Goal: Information Seeking & Learning: Learn about a topic

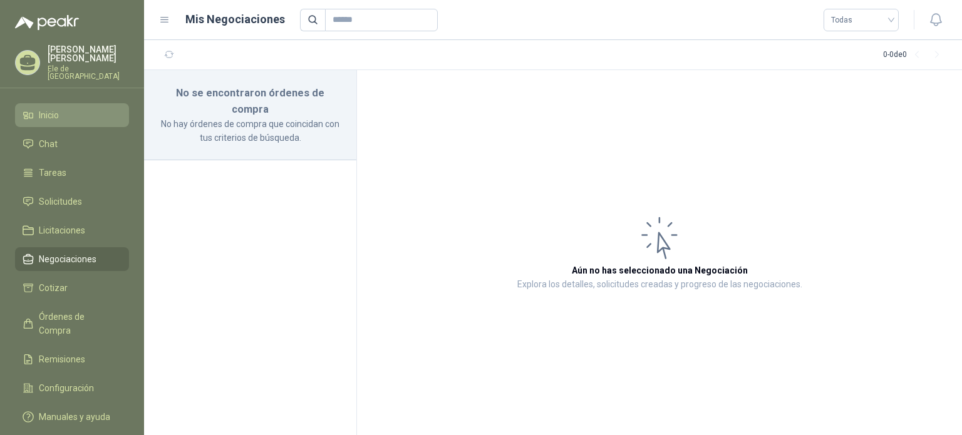
click at [55, 110] on span "Inicio" at bounding box center [49, 115] width 20 height 14
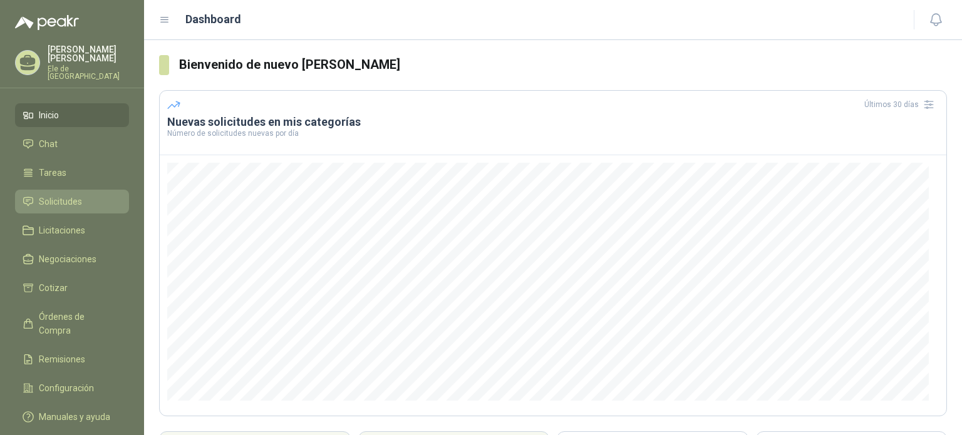
click at [62, 195] on span "Solicitudes" at bounding box center [60, 202] width 43 height 14
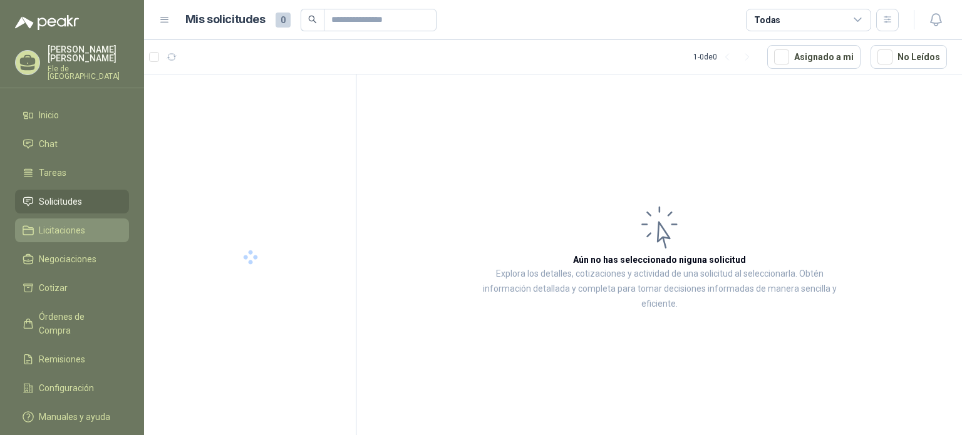
click at [68, 226] on span "Licitaciones" at bounding box center [62, 231] width 46 height 14
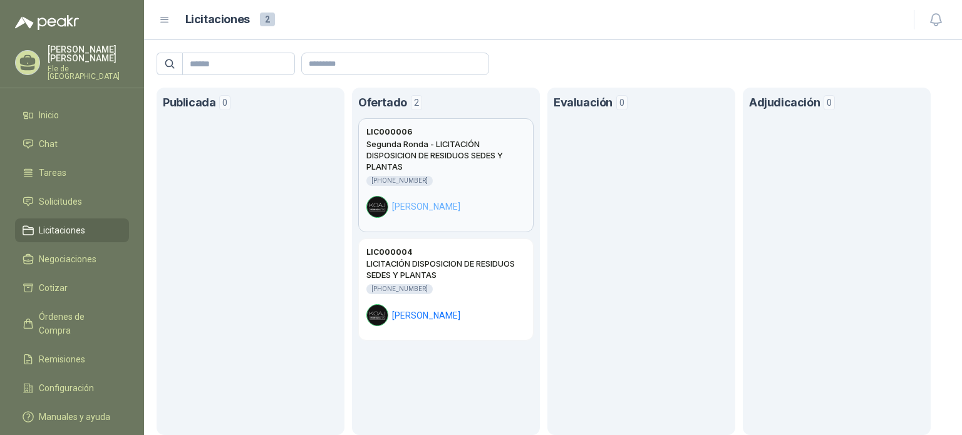
click at [466, 170] on h2 "Segunda Ronda - LICITACIÓN DISPOSICION DE RESIDUOS SEDES Y PLANTAS" at bounding box center [445, 155] width 159 height 34
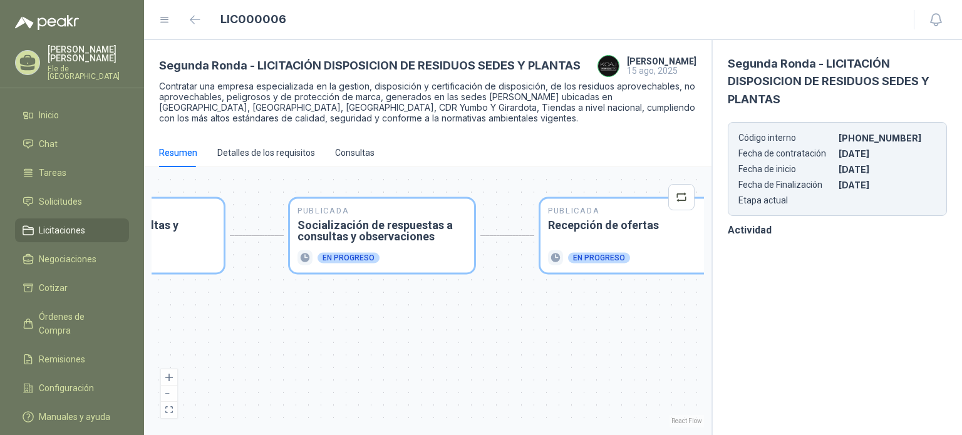
drag, startPoint x: 546, startPoint y: 304, endPoint x: 238, endPoint y: 238, distance: 314.5
click at [247, 236] on div "Publicada Envío de invitación a oferentes Finalizado Publicada Recepción de con…" at bounding box center [428, 301] width 553 height 253
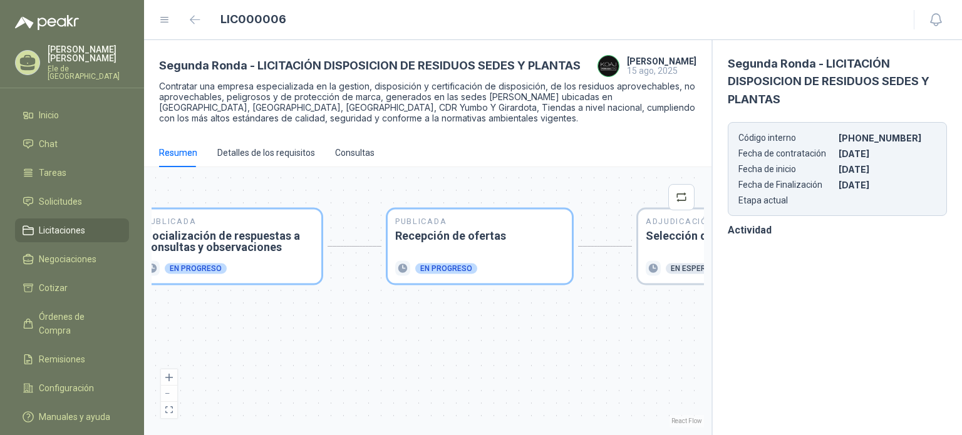
drag, startPoint x: 388, startPoint y: 232, endPoint x: 304, endPoint y: 232, distance: 84.6
click at [304, 232] on div "Publicada Envío de invitación a oferentes Finalizado Publicada Recepción de con…" at bounding box center [428, 301] width 553 height 253
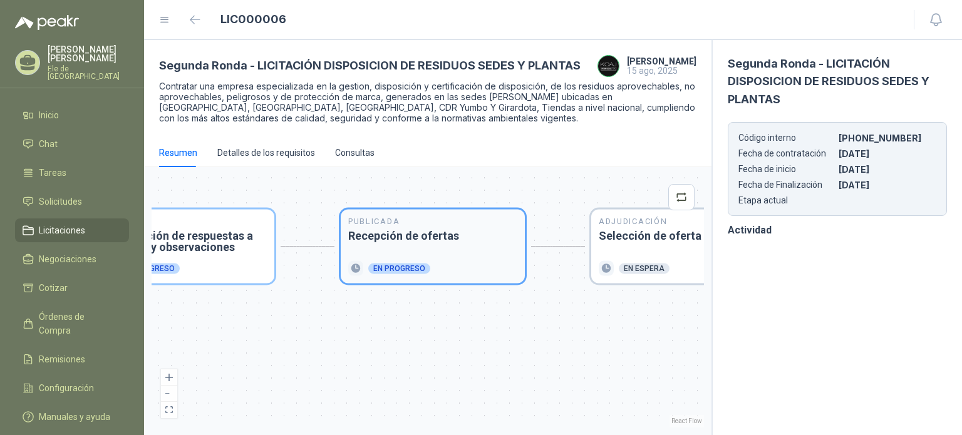
drag, startPoint x: 499, startPoint y: 229, endPoint x: 358, endPoint y: 230, distance: 141.0
click at [358, 231] on h3 "Recepción de ofertas" at bounding box center [432, 236] width 169 height 11
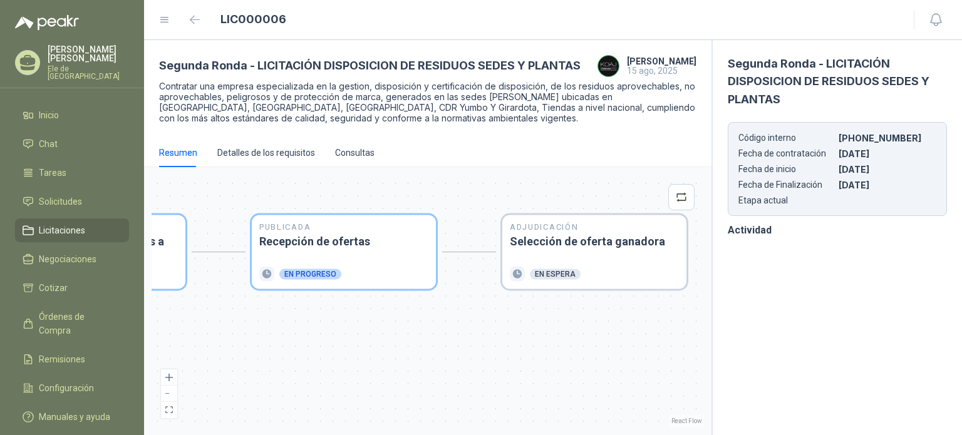
drag, startPoint x: 437, startPoint y: 189, endPoint x: 316, endPoint y: 191, distance: 121.5
click at [316, 191] on div "Publicada Envío de invitación a oferentes Finalizado Publicada Recepción de con…" at bounding box center [428, 301] width 553 height 253
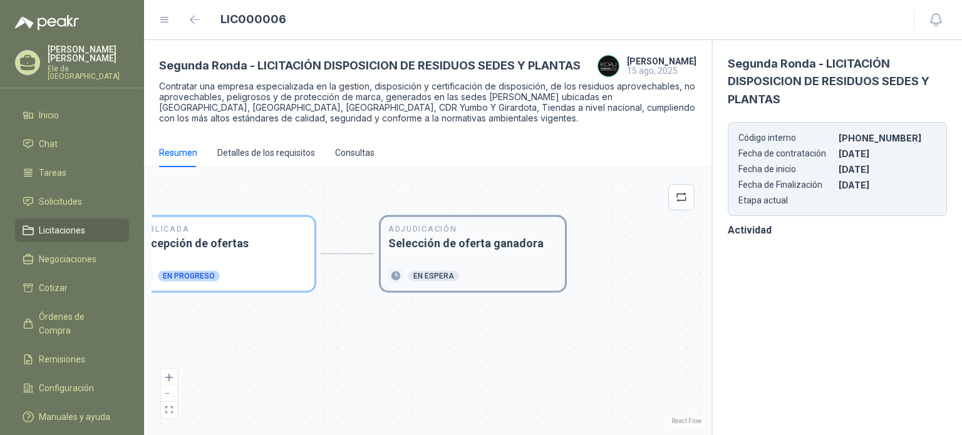
click at [432, 264] on div "Adjudicación Selección de oferta ganadora En espera" at bounding box center [472, 254] width 169 height 59
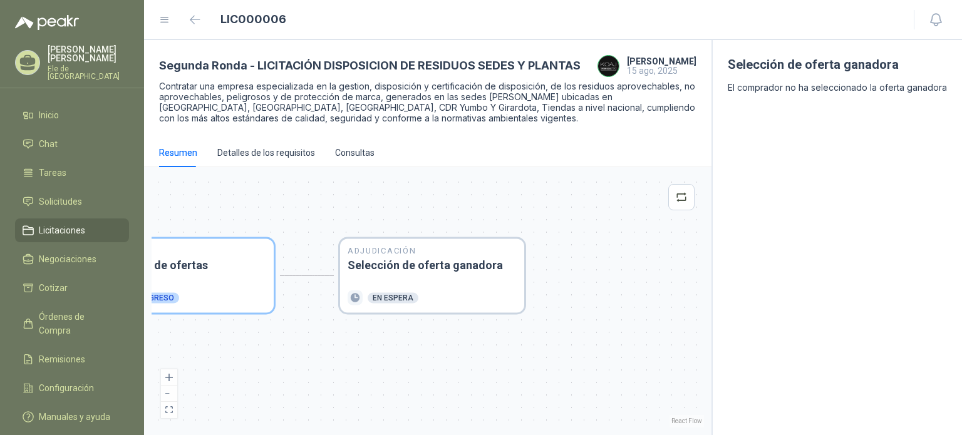
drag, startPoint x: 383, startPoint y: 273, endPoint x: 552, endPoint y: 212, distance: 178.9
click at [558, 211] on div "Publicada Envío de invitación a oferentes Finalizado Publicada Recepción de con…" at bounding box center [428, 301] width 553 height 253
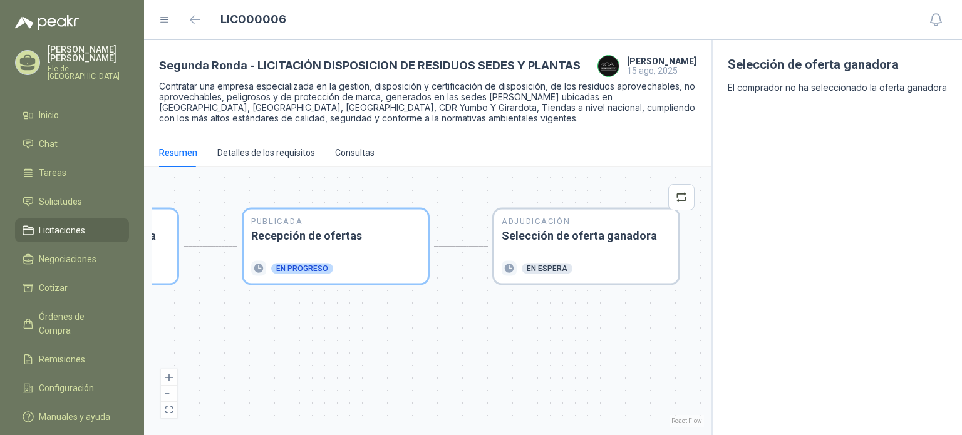
drag, startPoint x: 388, startPoint y: 197, endPoint x: 533, endPoint y: 168, distance: 147.7
click at [533, 168] on div "Publicada Envío de invitación a oferentes Finalizado Publicada Recepción de con…" at bounding box center [428, 301] width 568 height 268
click at [378, 236] on h3 "Recepción de ofertas" at bounding box center [335, 236] width 169 height 11
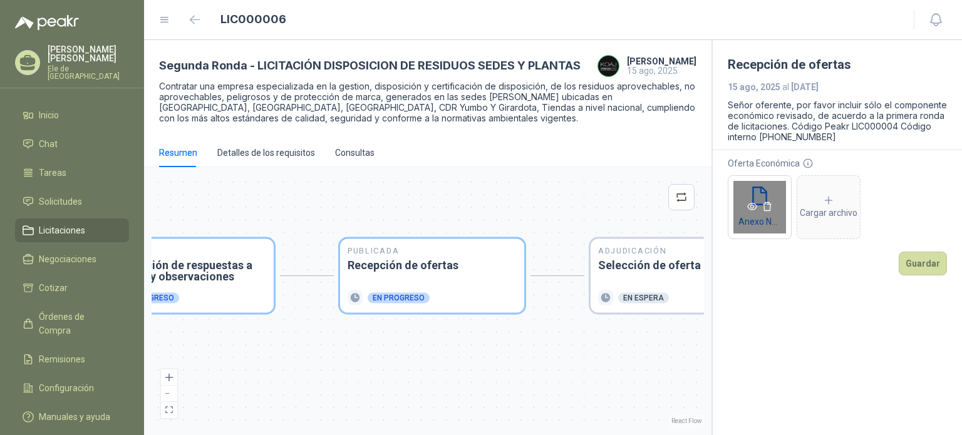
click at [752, 207] on icon "eye" at bounding box center [752, 207] width 10 height 8
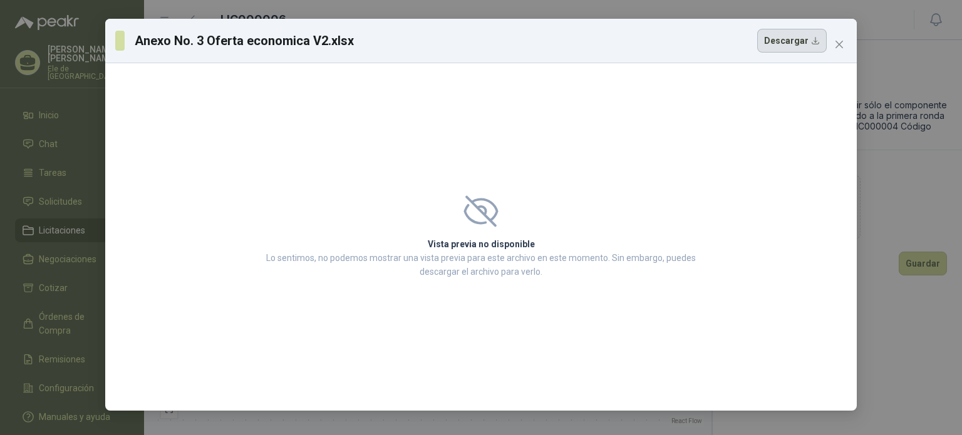
click at [802, 45] on button "Descargar" at bounding box center [792, 41] width 70 height 24
click at [841, 39] on icon "close" at bounding box center [839, 44] width 10 height 10
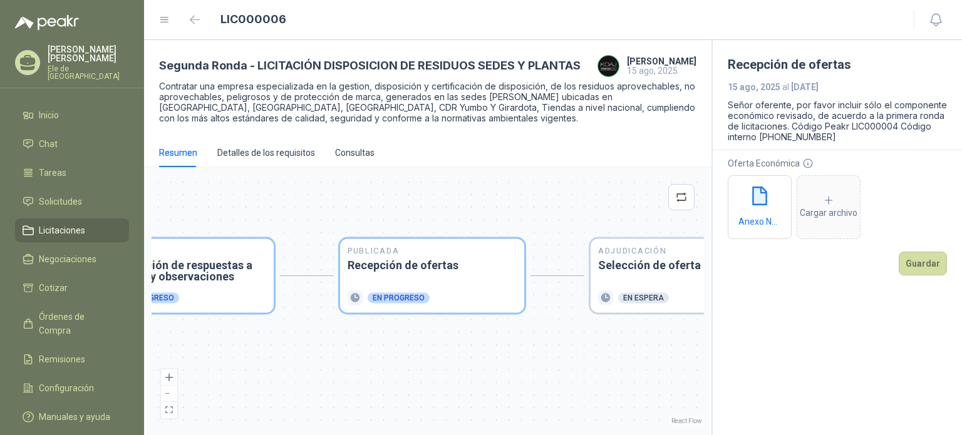
click at [57, 227] on span "Licitaciones" at bounding box center [62, 231] width 46 height 14
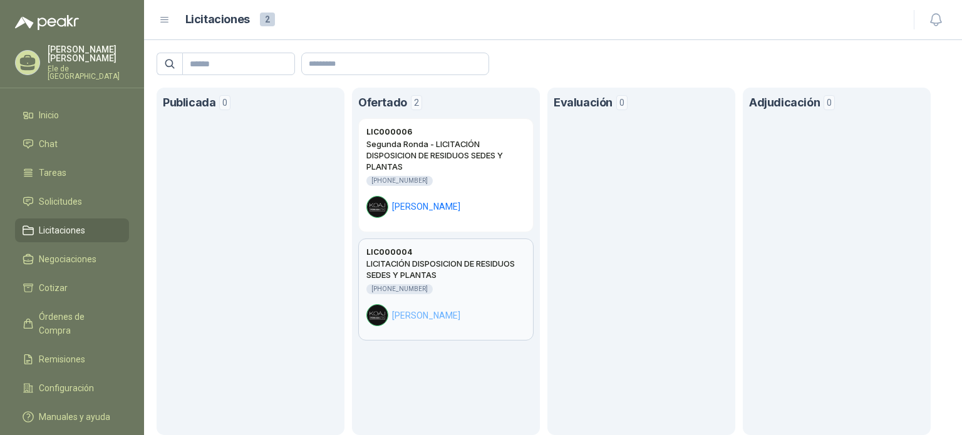
click at [439, 291] on div "[PHONE_NUMBER]" at bounding box center [445, 289] width 159 height 10
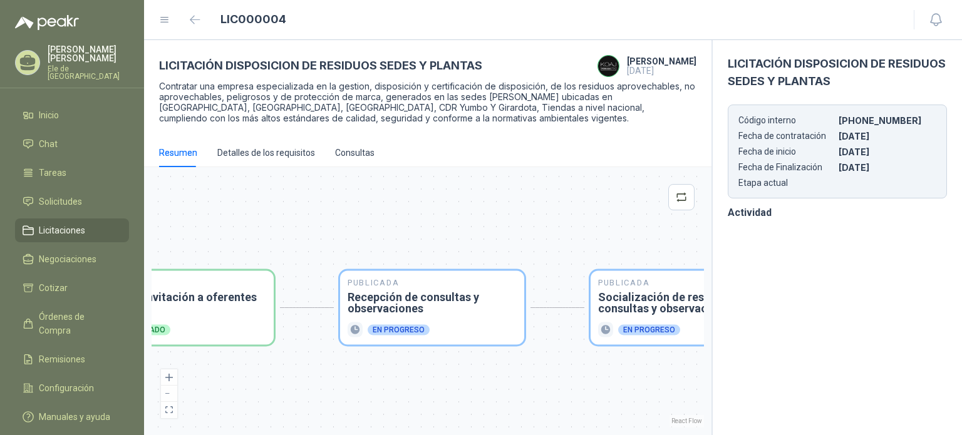
drag, startPoint x: 623, startPoint y: 303, endPoint x: 312, endPoint y: 207, distance: 325.8
click at [312, 207] on div "Publicada Envío de invitación a oferentes Finalizado Publicada Recepción de con…" at bounding box center [428, 301] width 553 height 253
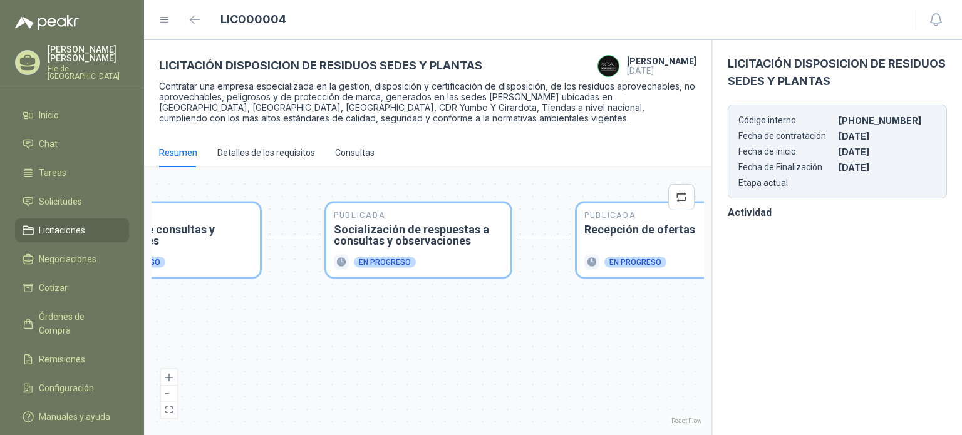
drag, startPoint x: 397, startPoint y: 184, endPoint x: 326, endPoint y: 153, distance: 76.3
click at [245, 132] on section "LICITACIÓN DISPOSICION DE RESIDUOS SEDES Y PLANTAS [PERSON_NAME] [DATE] Contrat…" at bounding box center [428, 237] width 568 height 395
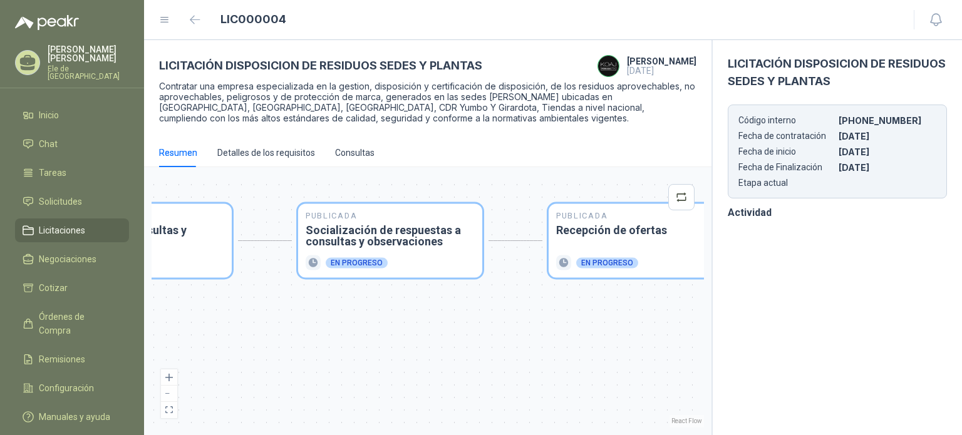
drag, startPoint x: 537, startPoint y: 284, endPoint x: 308, endPoint y: 305, distance: 230.2
click at [308, 305] on div "Publicada Envío de invitación a oferentes Finalizado Publicada Recepción de con…" at bounding box center [428, 301] width 553 height 253
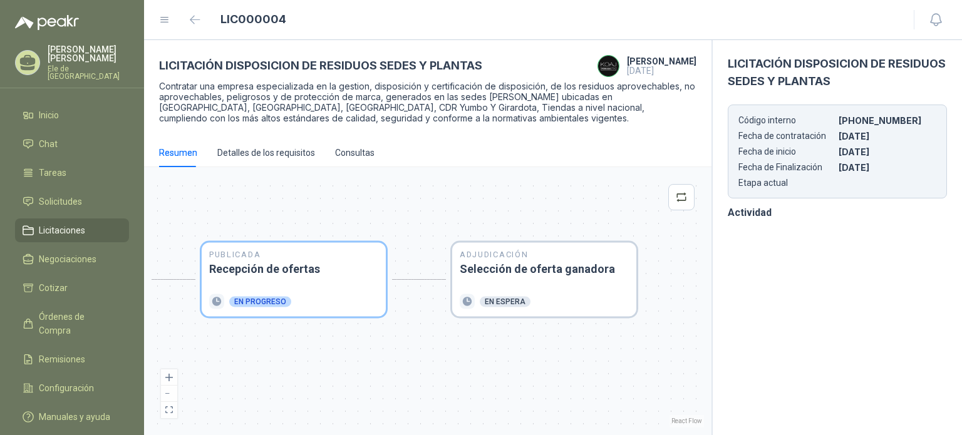
drag, startPoint x: 462, startPoint y: 311, endPoint x: 436, endPoint y: 313, distance: 26.3
click at [436, 313] on div "Publicada Envío de invitación a oferentes Finalizado Publicada Recepción de con…" at bounding box center [428, 301] width 553 height 253
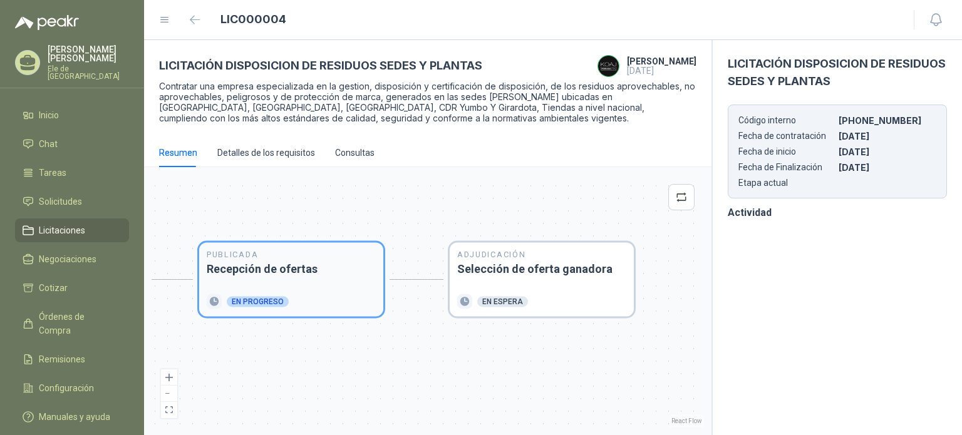
click at [328, 283] on div "Publicada Recepción de ofertas En progreso" at bounding box center [291, 280] width 169 height 59
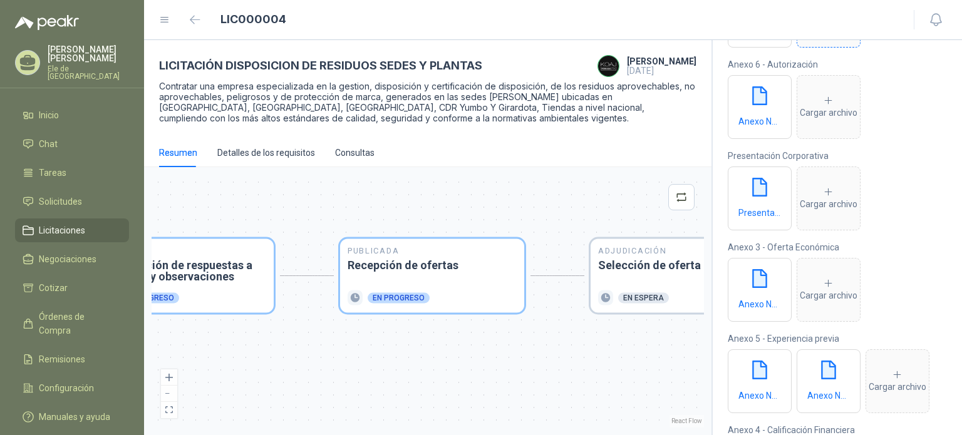
scroll to position [188, 0]
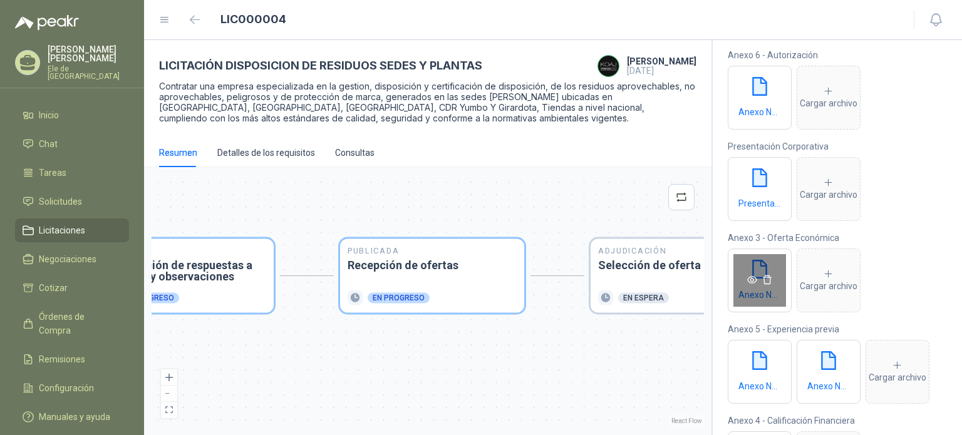
click at [762, 271] on div "Anexo No. 3 Oferta economica V2.xlsx" at bounding box center [760, 281] width 64 height 64
click at [751, 280] on icon "eye" at bounding box center [752, 280] width 10 height 10
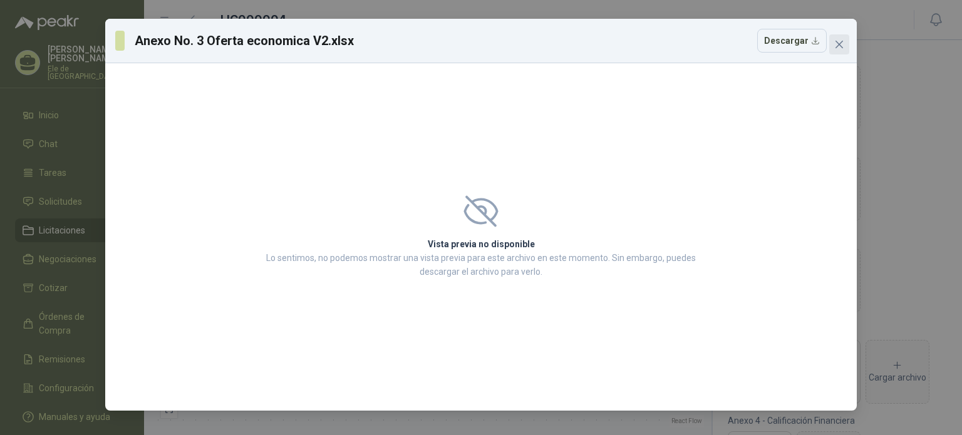
click at [843, 39] on icon "close" at bounding box center [839, 44] width 10 height 10
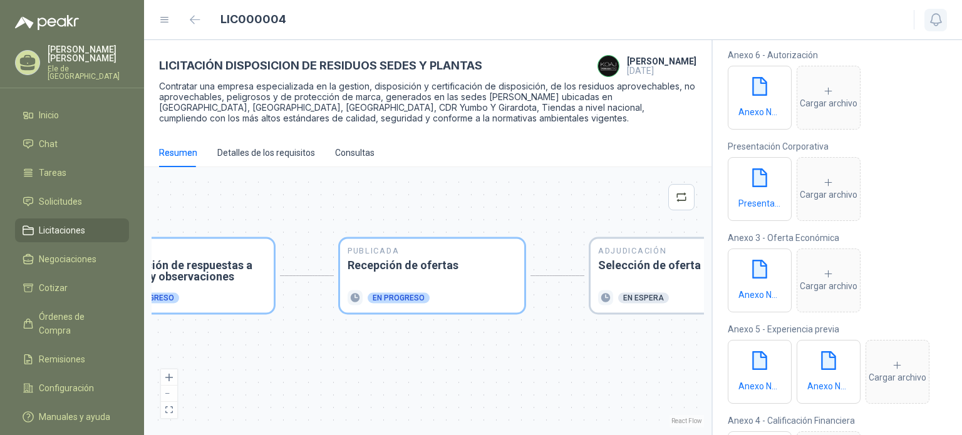
click at [942, 24] on icon "button" at bounding box center [936, 20] width 16 height 16
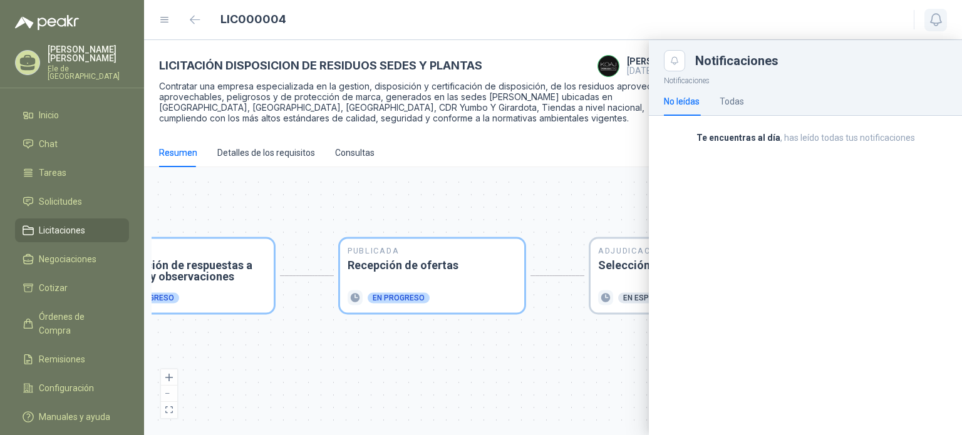
click at [945, 18] on button "button" at bounding box center [936, 20] width 23 height 23
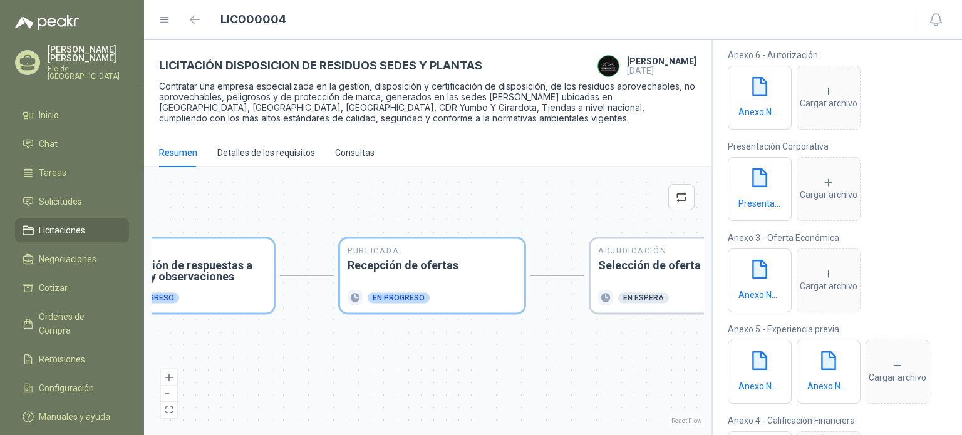
click at [58, 231] on link "Licitaciones" at bounding box center [72, 231] width 114 height 24
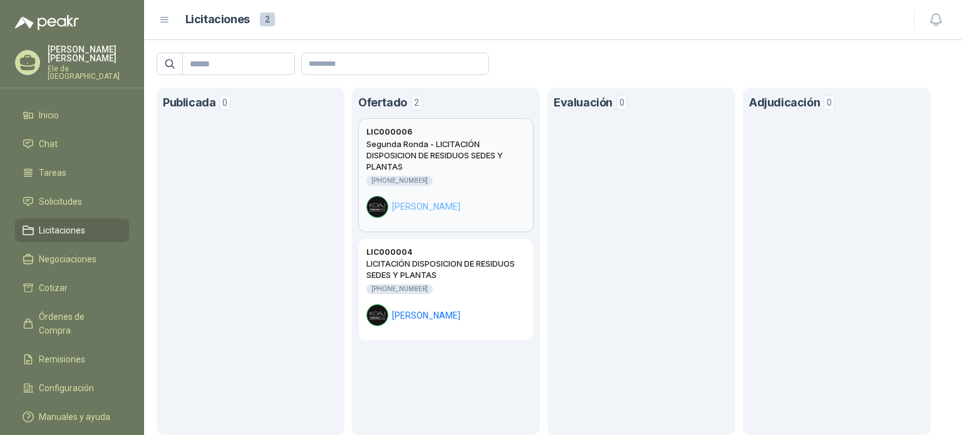
click at [473, 155] on h2 "Segunda Ronda - LICITACIÓN DISPOSICION DE RESIDUOS SEDES Y PLANTAS" at bounding box center [445, 155] width 159 height 34
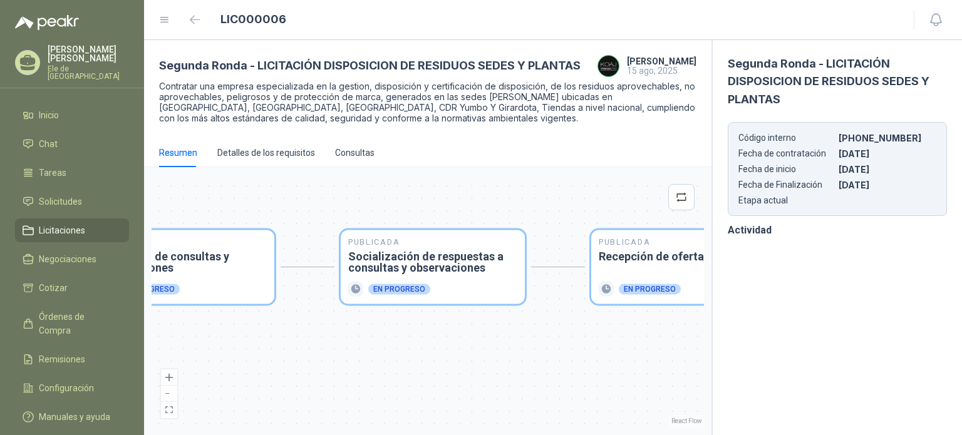
drag, startPoint x: 591, startPoint y: 197, endPoint x: 339, endPoint y: 189, distance: 252.6
click at [339, 189] on div "Publicada Envío de invitación a oferentes Finalizado Publicada Recepción de con…" at bounding box center [428, 301] width 553 height 253
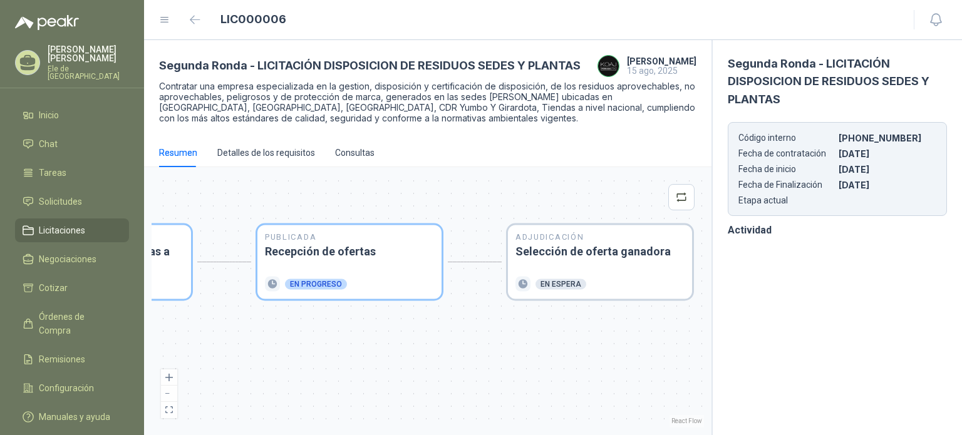
drag, startPoint x: 606, startPoint y: 195, endPoint x: 278, endPoint y: 190, distance: 328.9
click at [278, 190] on div "Publicada Envío de invitación a oferentes Finalizado Publicada Recepción de con…" at bounding box center [428, 301] width 553 height 253
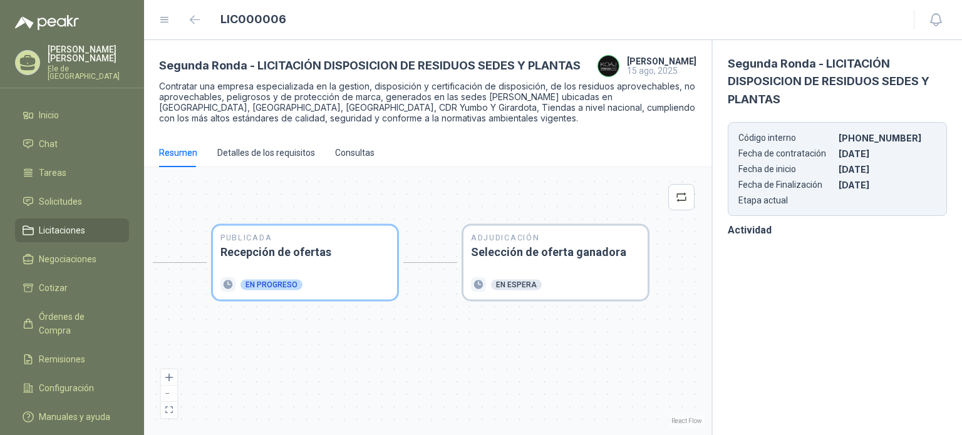
drag, startPoint x: 551, startPoint y: 207, endPoint x: 314, endPoint y: 207, distance: 236.2
click at [314, 207] on div "Publicada Envío de invitación a oferentes Finalizado Publicada Recepción de con…" at bounding box center [428, 301] width 553 height 253
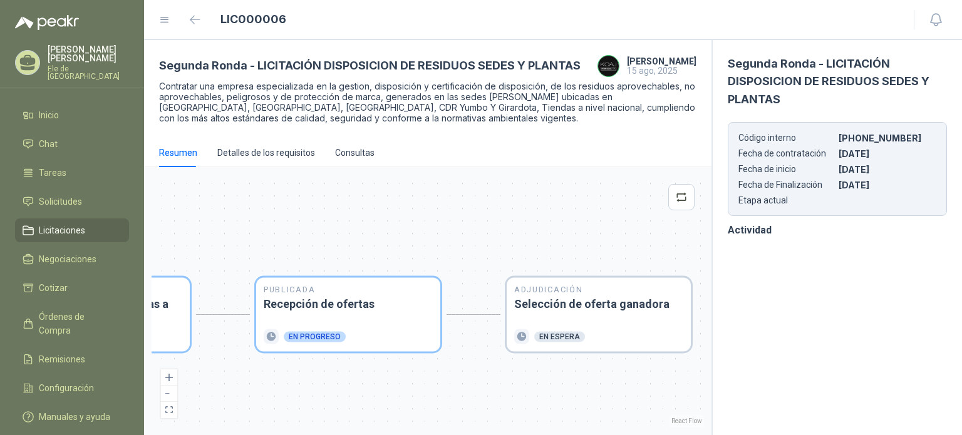
drag, startPoint x: 378, startPoint y: 200, endPoint x: 519, endPoint y: 234, distance: 145.0
click at [519, 234] on div "Publicada Envío de invitación a oferentes Finalizado Publicada Recepción de con…" at bounding box center [428, 301] width 553 height 253
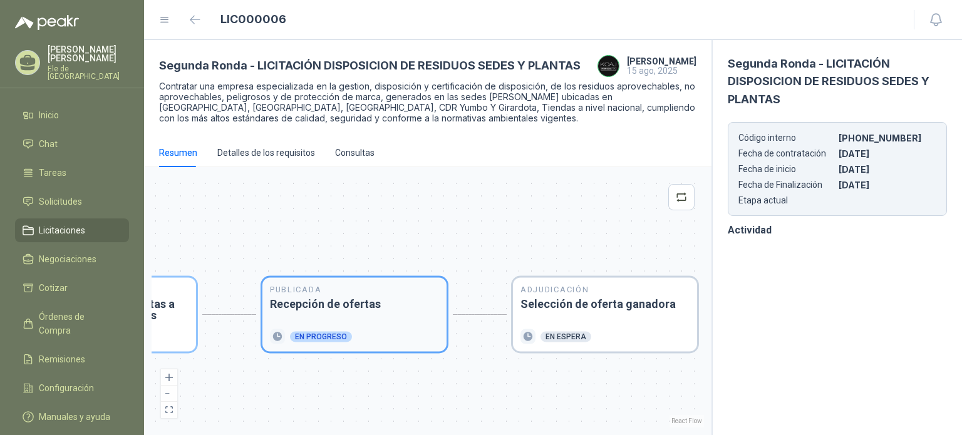
click at [338, 317] on div "Publicada Recepción de ofertas En progreso" at bounding box center [354, 315] width 169 height 59
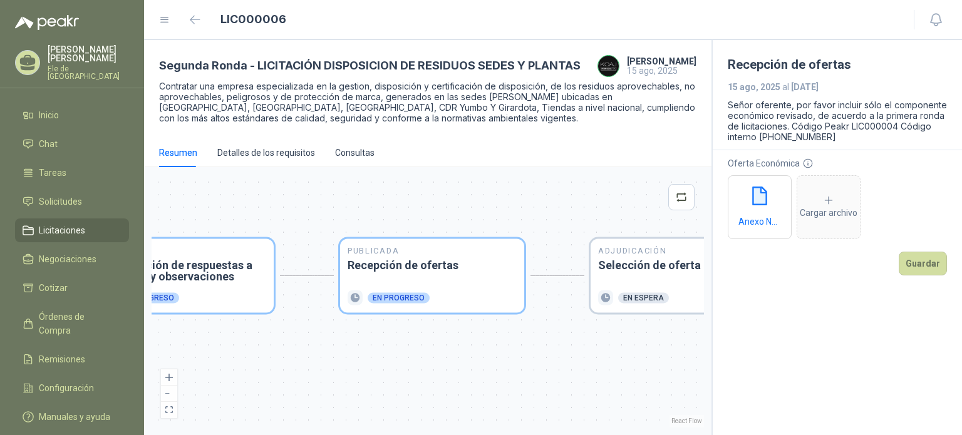
click at [750, 203] on icon "eye" at bounding box center [752, 207] width 10 height 8
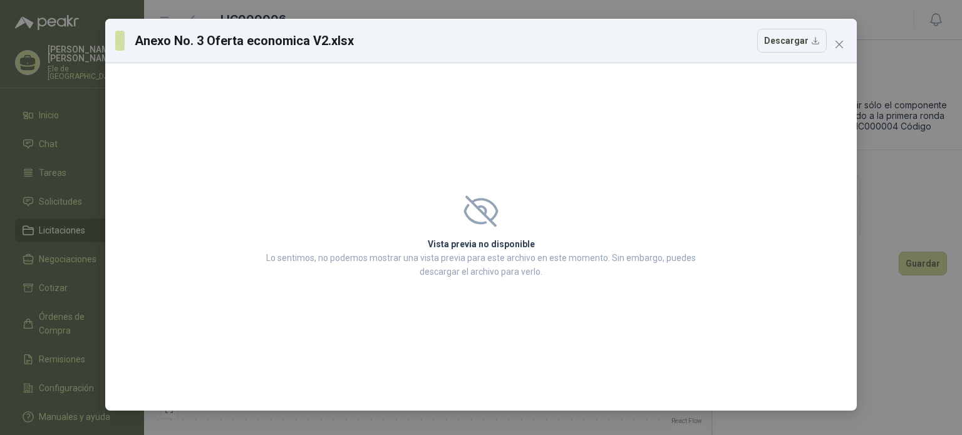
click at [834, 37] on button "Close" at bounding box center [839, 44] width 20 height 20
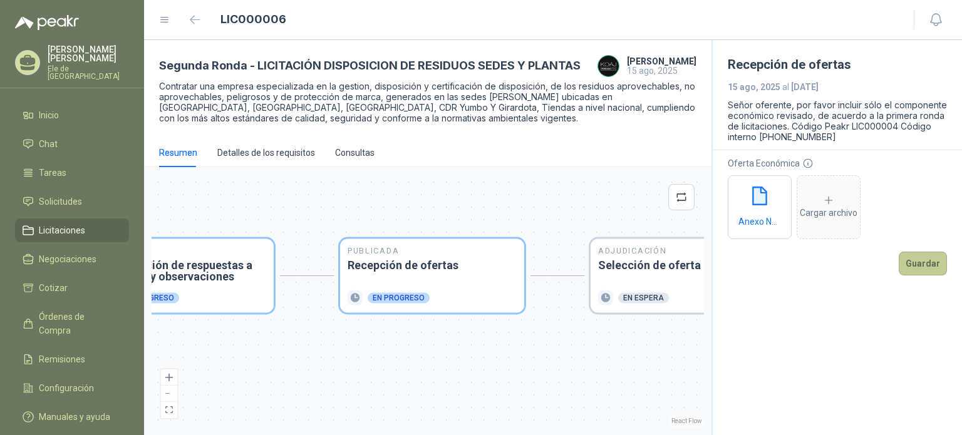
click at [920, 260] on button "Guardar" at bounding box center [923, 264] width 48 height 24
click at [727, 176] on section "Recepción de ofertas [DATE] al [DATE] Señor oferente, por favor incluir sólo el…" at bounding box center [837, 237] width 251 height 395
drag, startPoint x: 765, startPoint y: 88, endPoint x: 843, endPoint y: 87, distance: 77.7
click at [843, 87] on p "[DATE] al [DATE]" at bounding box center [837, 87] width 219 height 10
drag, startPoint x: 734, startPoint y: 85, endPoint x: 848, endPoint y: 86, distance: 114.0
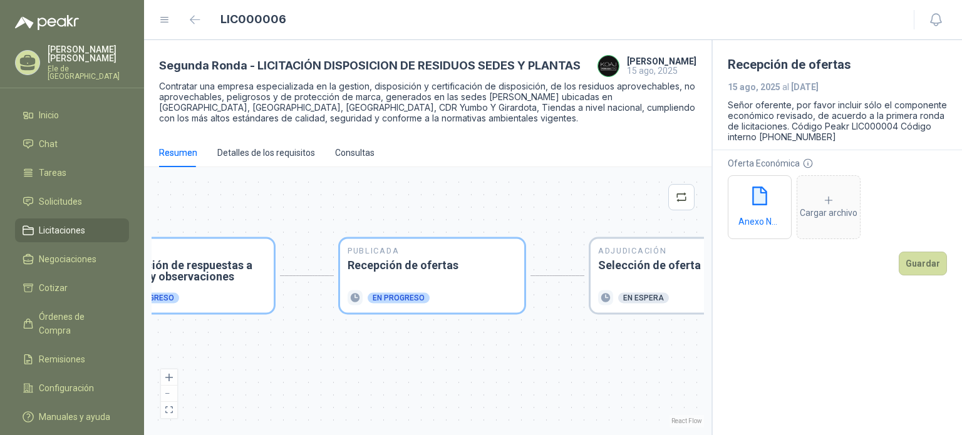
click at [848, 86] on p "[DATE] al [DATE]" at bounding box center [837, 87] width 219 height 10
drag, startPoint x: 693, startPoint y: 67, endPoint x: 646, endPoint y: 71, distance: 46.5
click at [646, 71] on p "15 ago, 2025" at bounding box center [662, 71] width 70 height 10
click at [681, 71] on p "15 ago, 2025" at bounding box center [662, 71] width 70 height 10
drag, startPoint x: 697, startPoint y: 70, endPoint x: 648, endPoint y: 70, distance: 48.2
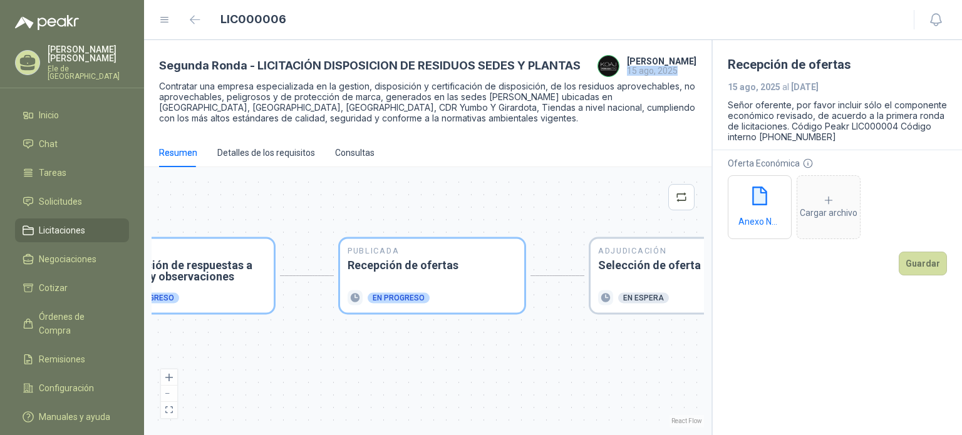
click at [648, 70] on div "Segunda Ronda - LICITACIÓN DISPOSICION DE RESIDUOS SEDES Y PLANTAS [PERSON_NAME…" at bounding box center [428, 89] width 568 height 98
click at [690, 142] on div "Resumen Detalles de los requisitos Consultas" at bounding box center [427, 152] width 537 height 29
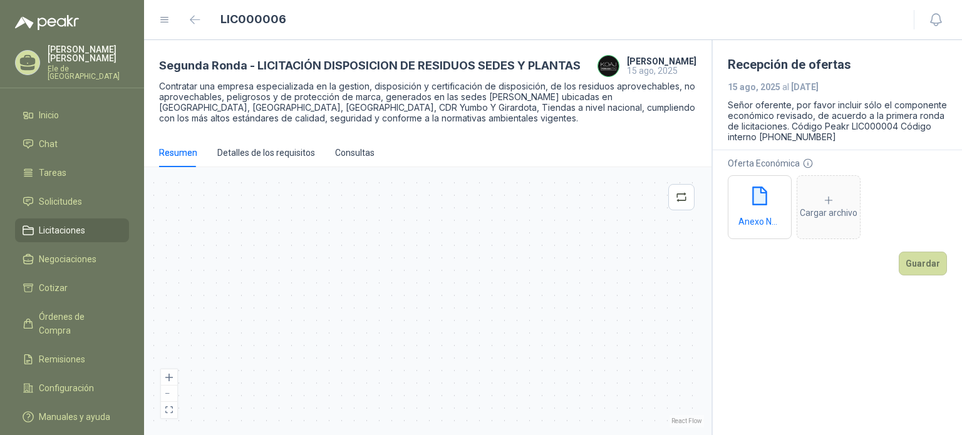
drag, startPoint x: 529, startPoint y: 194, endPoint x: 48, endPoint y: 180, distance: 481.3
click at [48, 180] on div "[PERSON_NAME] Ele de [GEOGRAPHIC_DATA] Inicio Chat Tareas Solicitudes Licitacio…" at bounding box center [481, 217] width 962 height 435
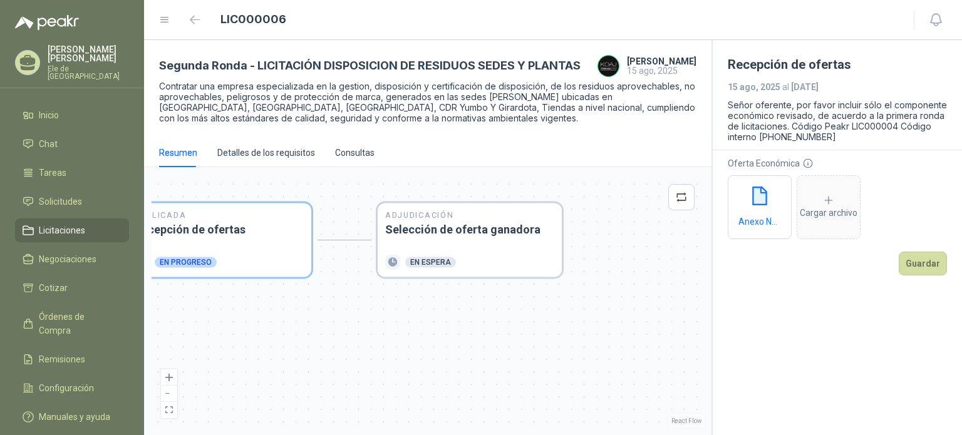
drag, startPoint x: 371, startPoint y: 255, endPoint x: 592, endPoint y: 221, distance: 223.7
click at [592, 221] on div "Publicada Envío de invitación a oferentes Finalizado Publicada Recepción de con…" at bounding box center [428, 301] width 553 height 253
